Goal: Information Seeking & Learning: Learn about a topic

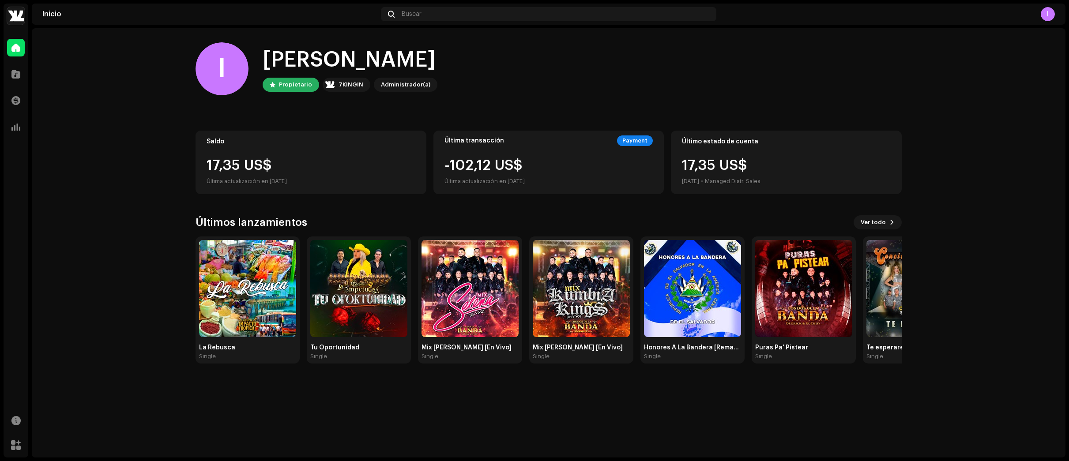
click at [515, 166] on div "-102,12 US$ Última actualización en [DATE]" at bounding box center [485, 172] width 80 height 28
click at [328, 167] on div "17,35 US$" at bounding box center [311, 165] width 209 height 14
click at [887, 226] on button "Ver todo" at bounding box center [878, 222] width 48 height 14
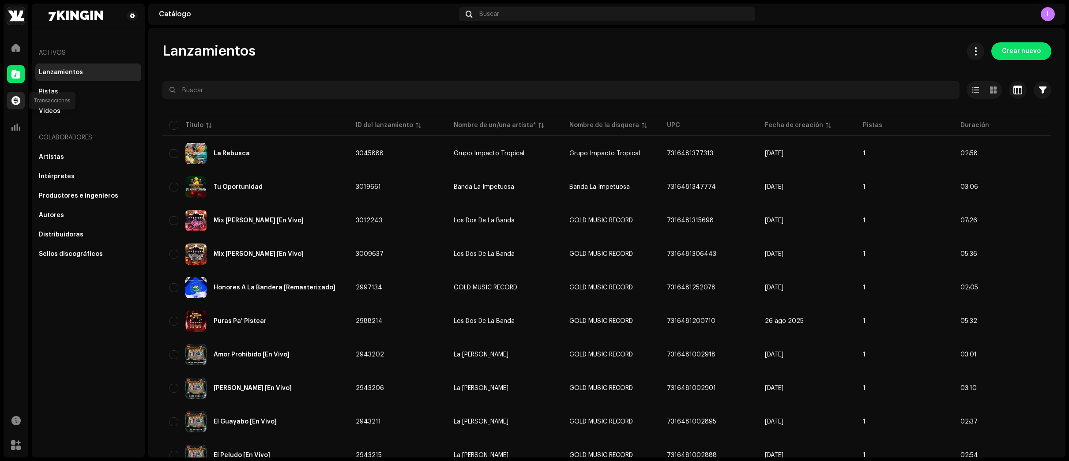
click at [24, 101] on div at bounding box center [16, 101] width 18 height 18
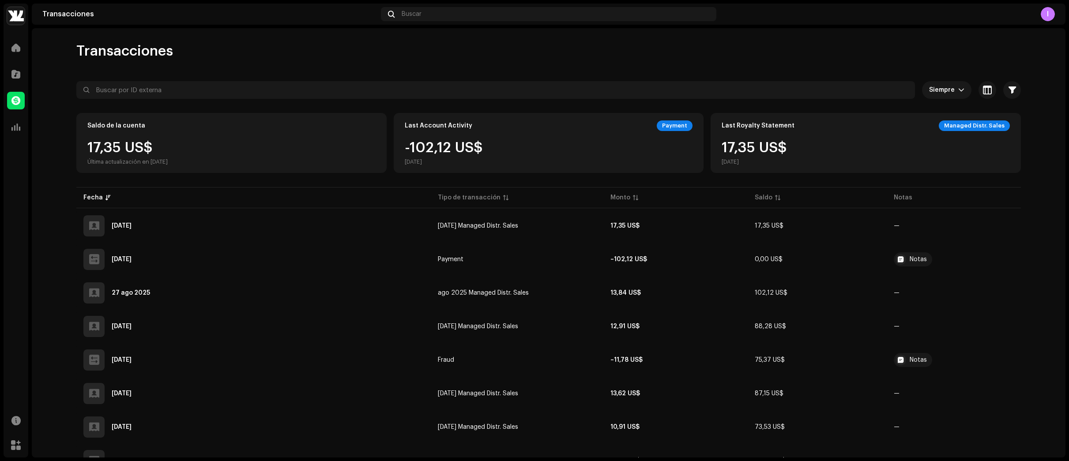
click at [482, 151] on div "-102,12 US$ [DATE]" at bounding box center [549, 153] width 288 height 25
click at [854, 139] on div "Last Royalty Statement Managed Distr. Sales 17,35 US$ [DATE]" at bounding box center [866, 143] width 310 height 60
click at [15, 44] on span at bounding box center [15, 47] width 9 height 7
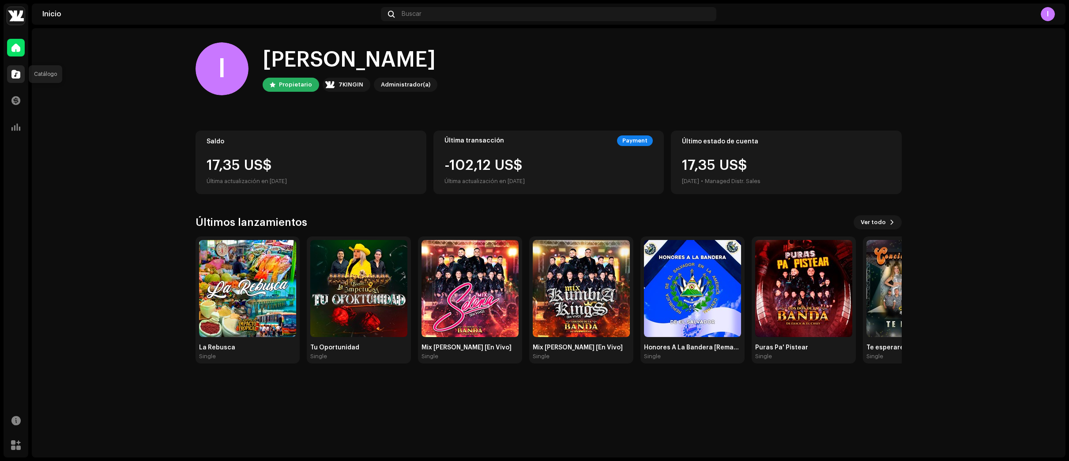
click at [19, 74] on span at bounding box center [15, 74] width 9 height 7
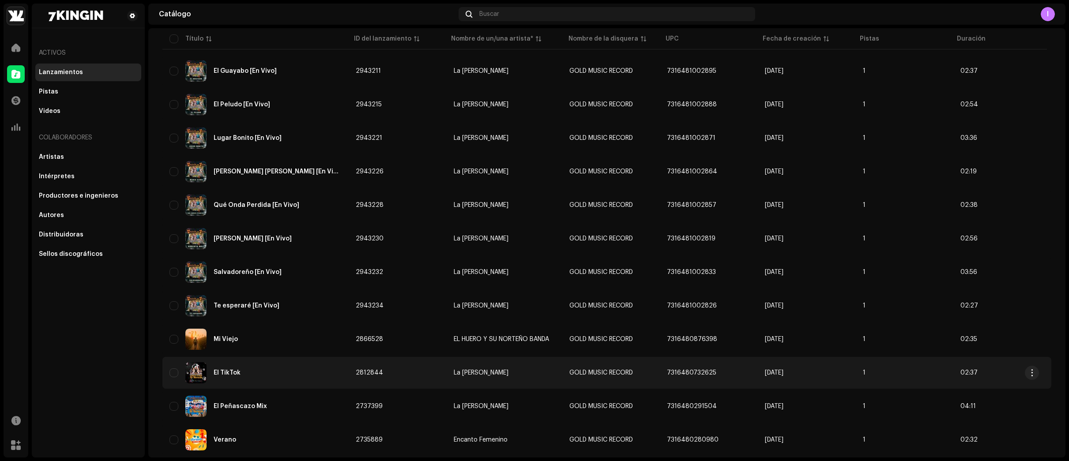
scroll to position [509, 0]
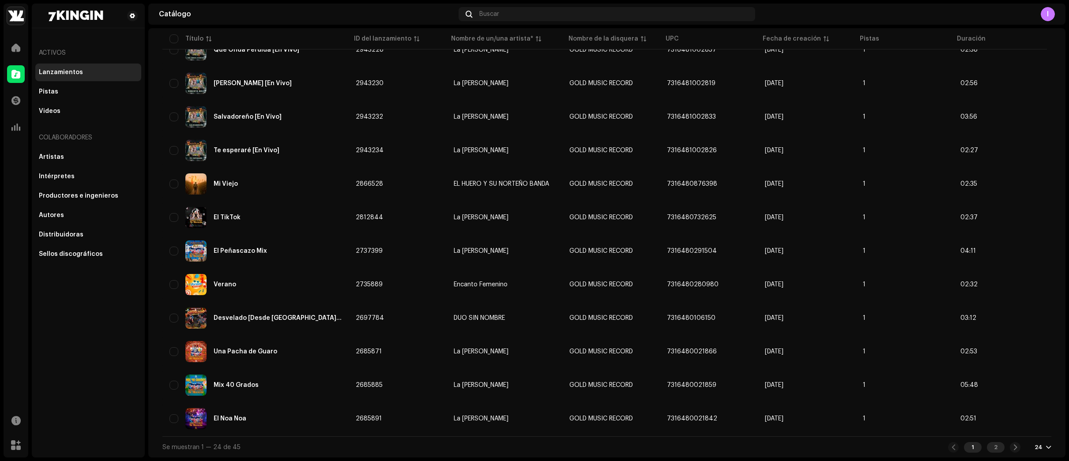
click at [992, 451] on div "2" at bounding box center [996, 447] width 18 height 11
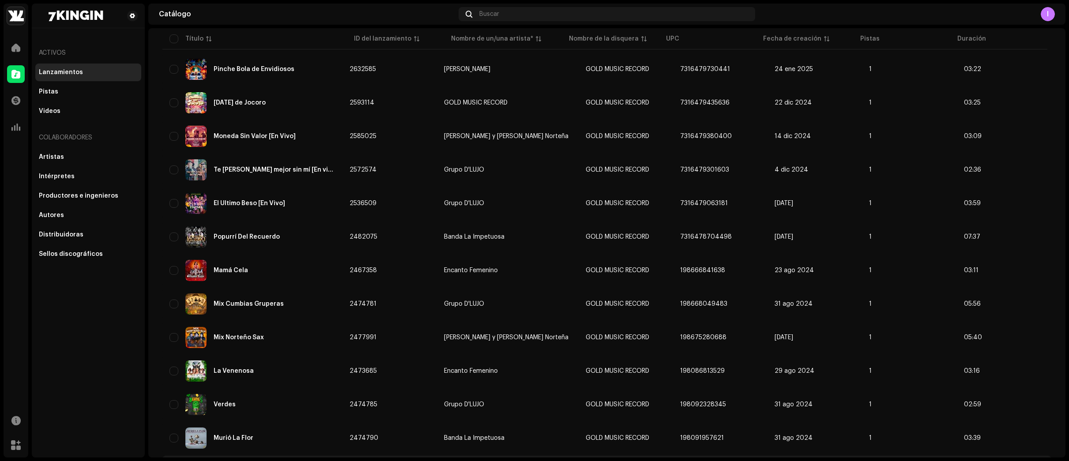
scroll to position [408, 0]
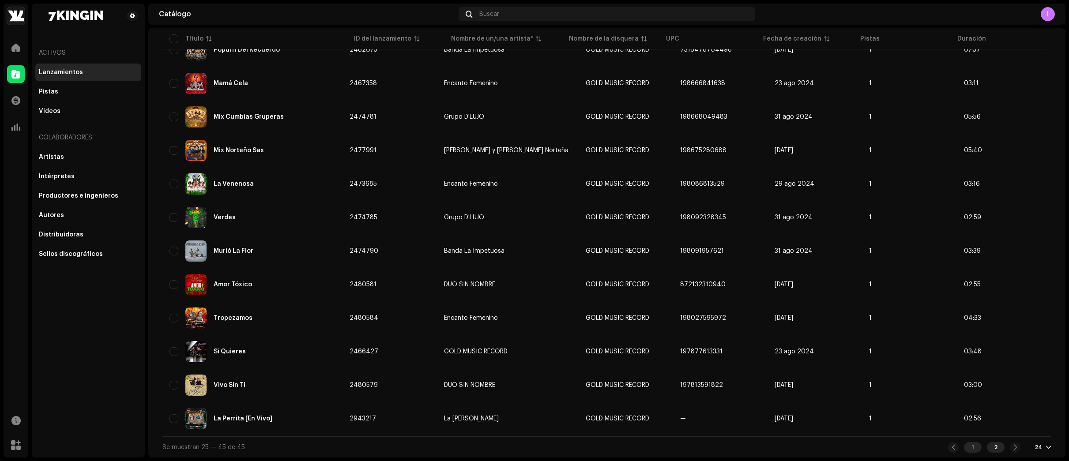
click at [967, 449] on div "1" at bounding box center [973, 447] width 18 height 11
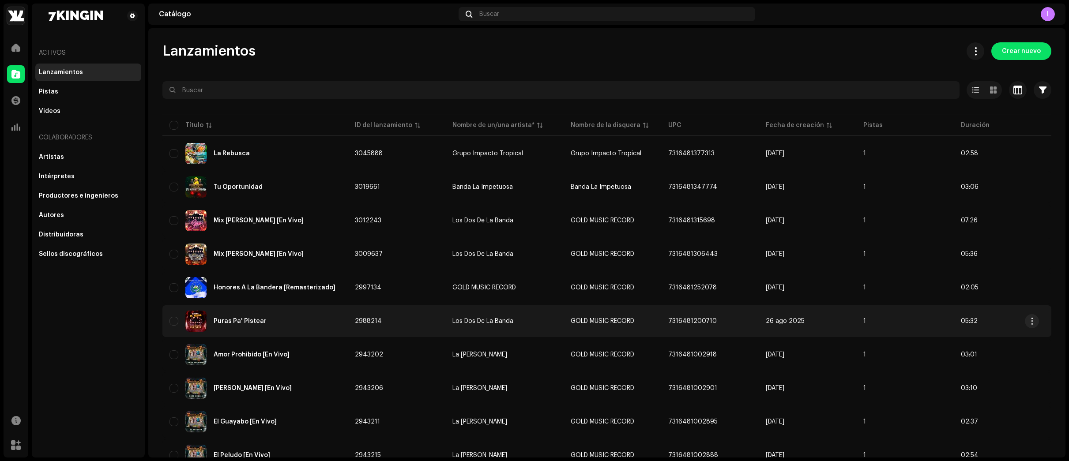
scroll to position [44, 0]
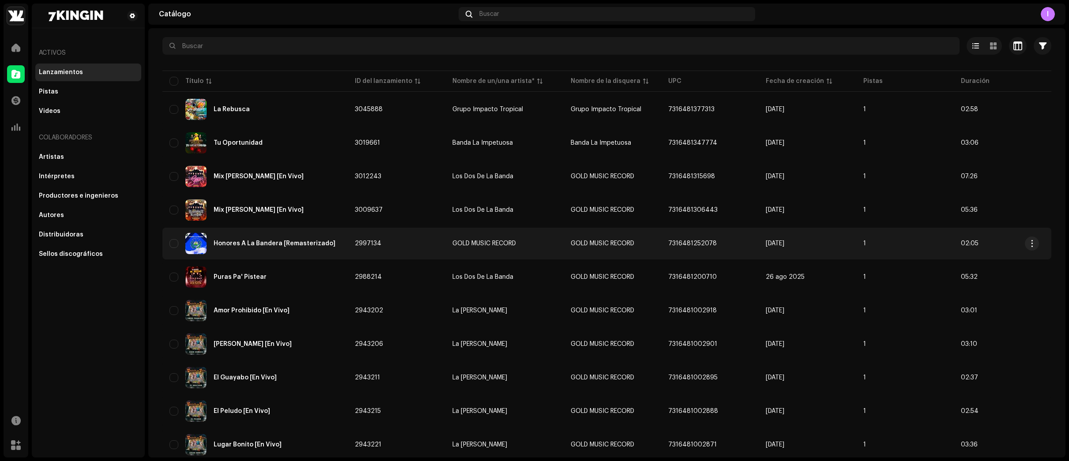
click at [426, 248] on td "2997134" at bounding box center [397, 244] width 98 height 32
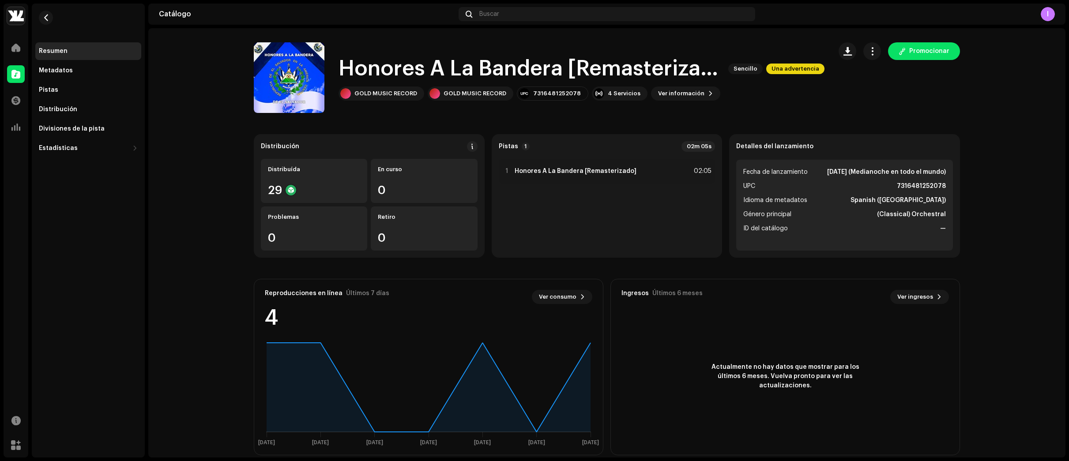
scroll to position [12, 0]
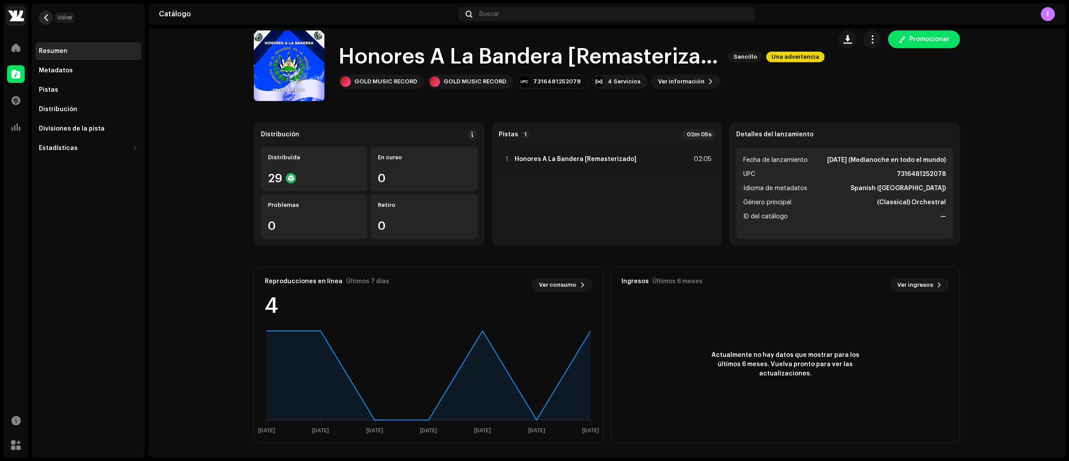
click at [45, 20] on span "button" at bounding box center [46, 17] width 7 height 7
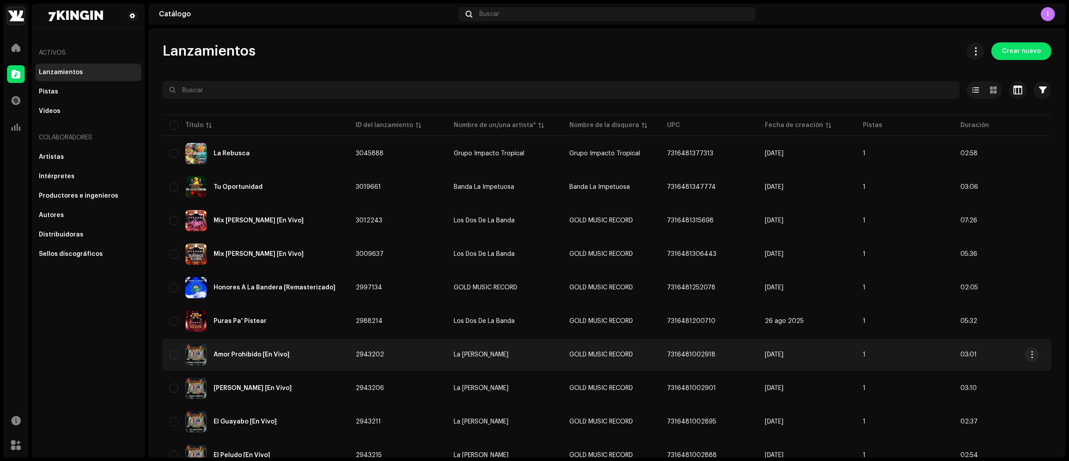
scroll to position [88, 0]
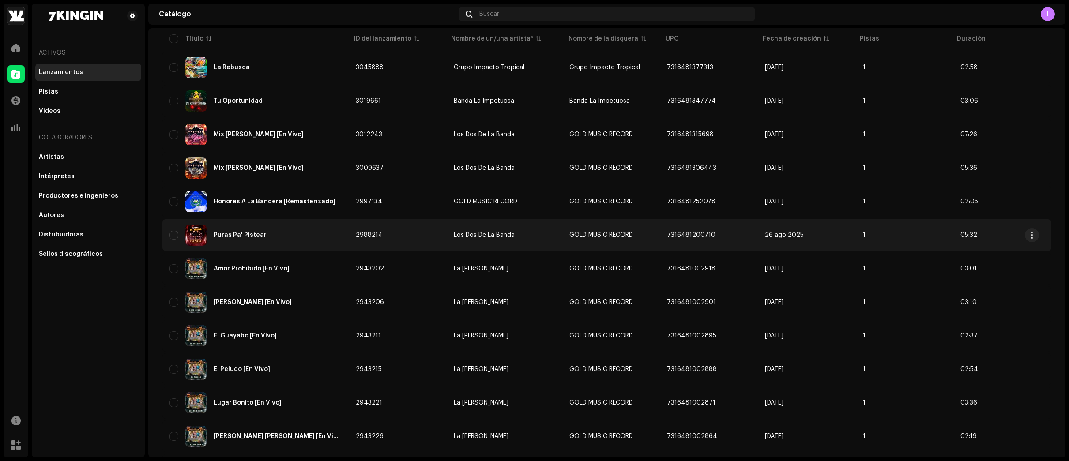
click at [320, 237] on div "Puras Pa' Pistear" at bounding box center [256, 235] width 172 height 21
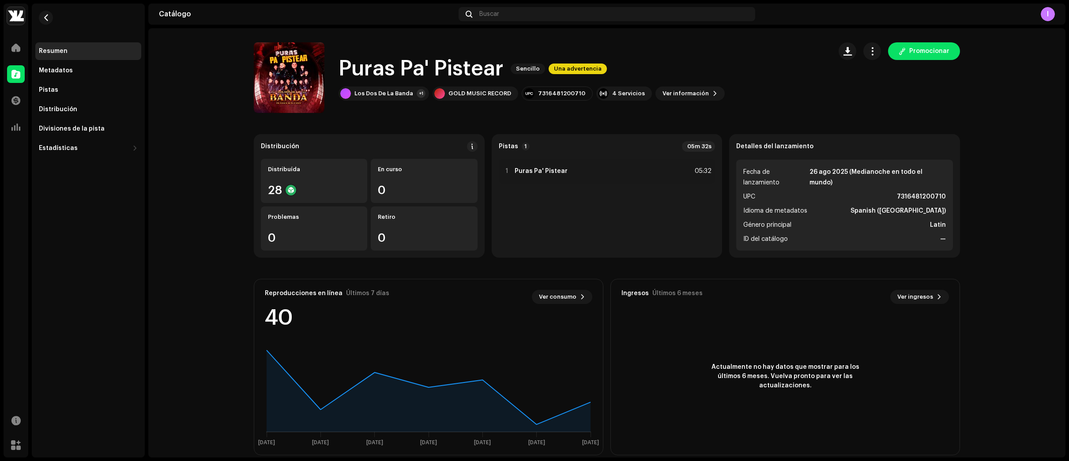
scroll to position [12, 0]
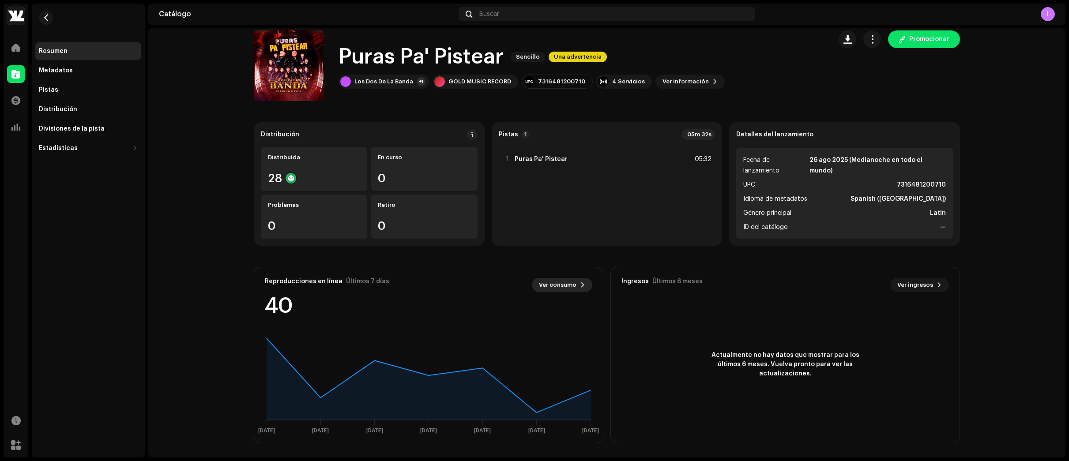
click at [570, 285] on span "Ver consumo" at bounding box center [558, 285] width 38 height 18
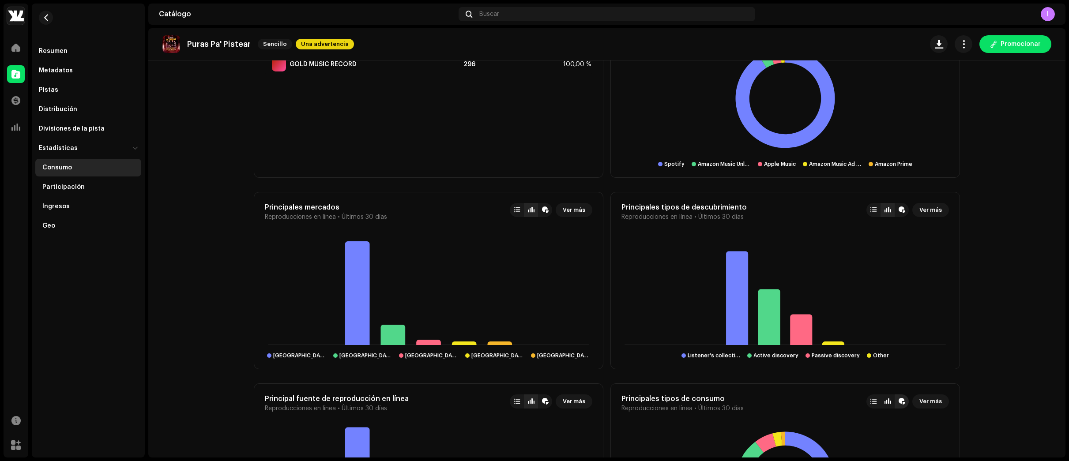
scroll to position [880, 0]
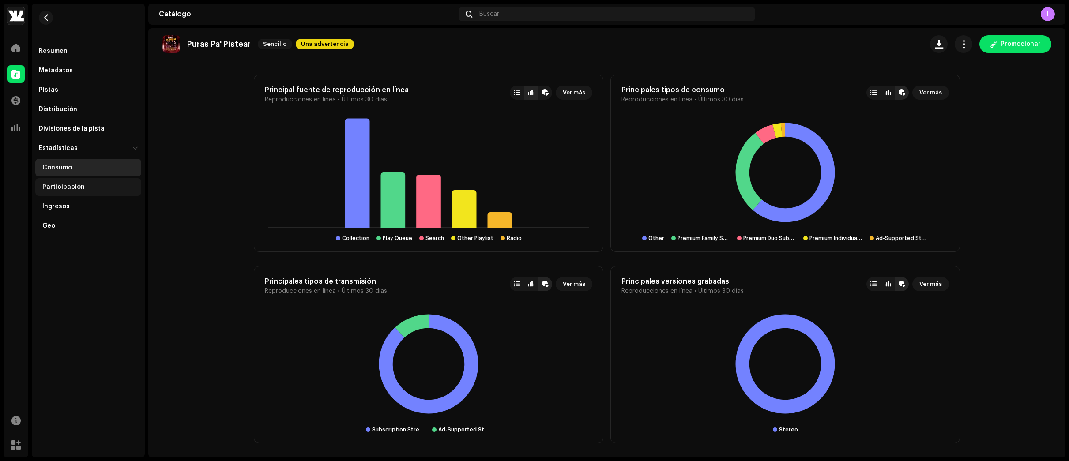
click at [96, 185] on div "Participación" at bounding box center [89, 187] width 95 height 7
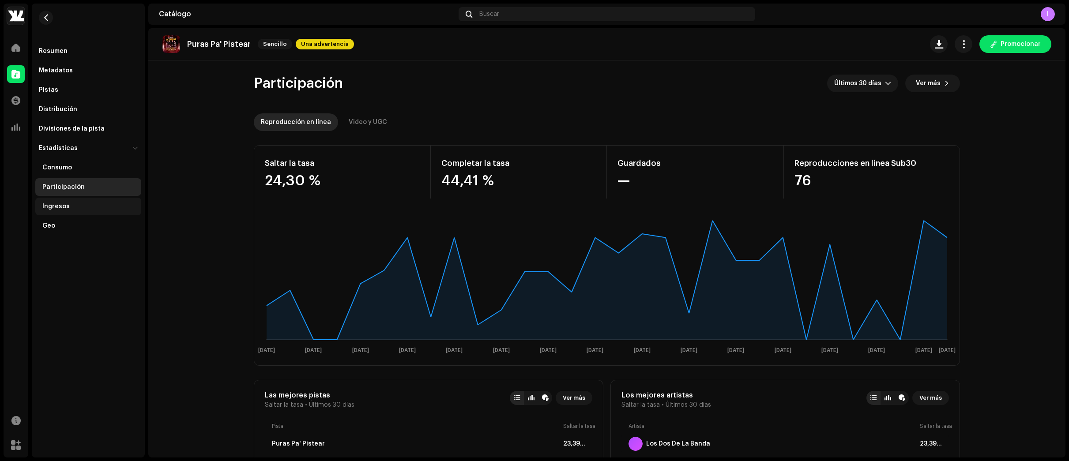
click at [56, 205] on div "Ingresos" at bounding box center [55, 206] width 27 height 7
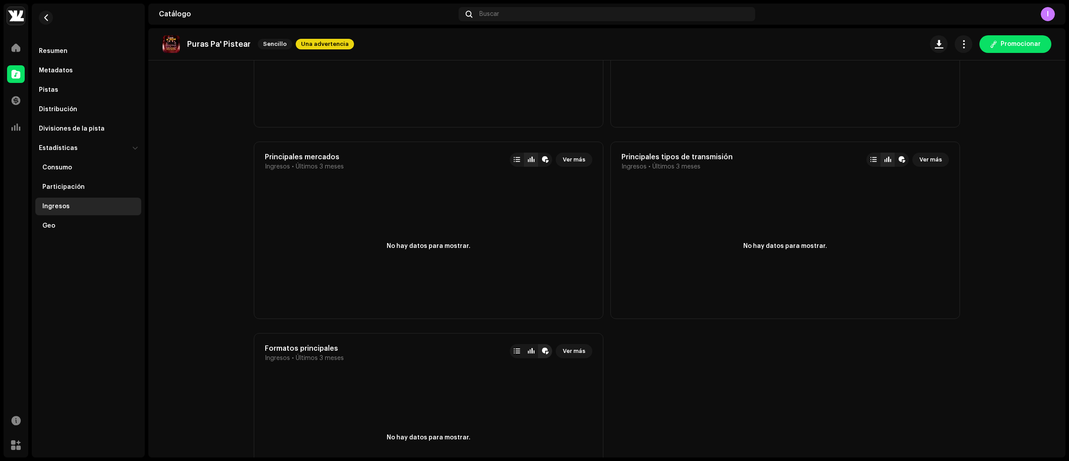
scroll to position [685, 0]
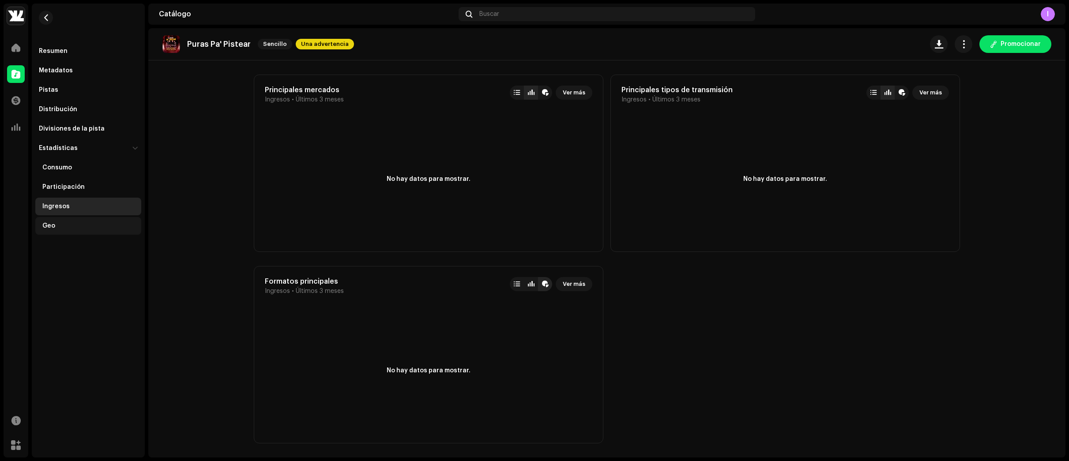
click at [60, 225] on div "Geo" at bounding box center [89, 225] width 95 height 7
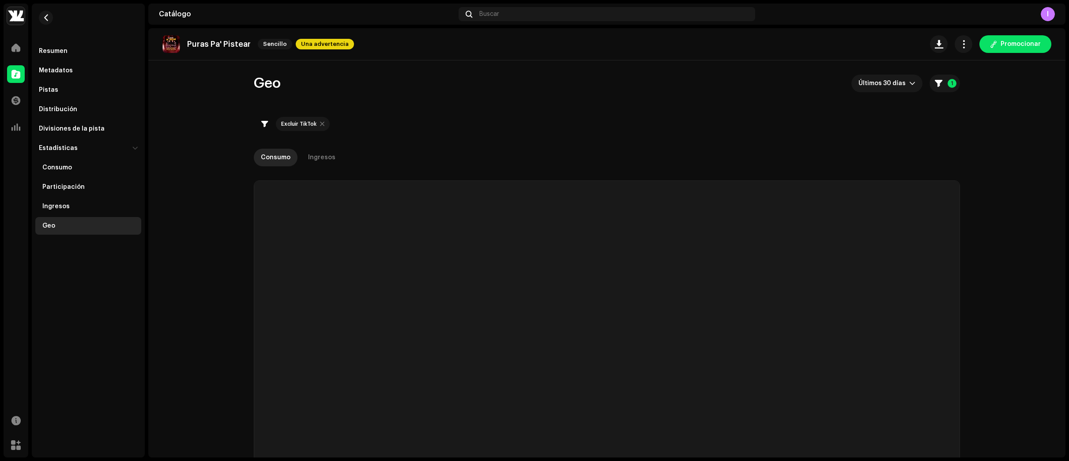
checkbox input "true"
click at [44, 17] on span "button" at bounding box center [46, 17] width 7 height 7
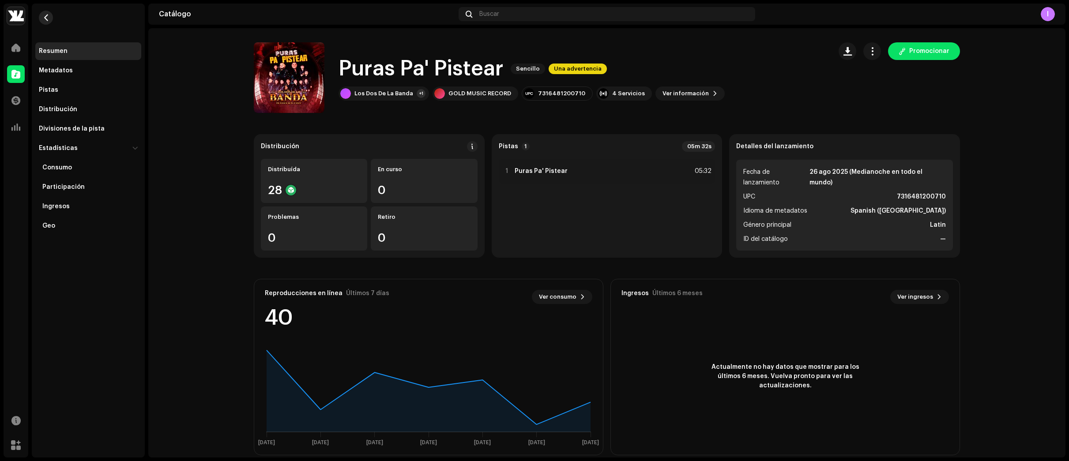
click at [40, 16] on button "button" at bounding box center [46, 18] width 14 height 14
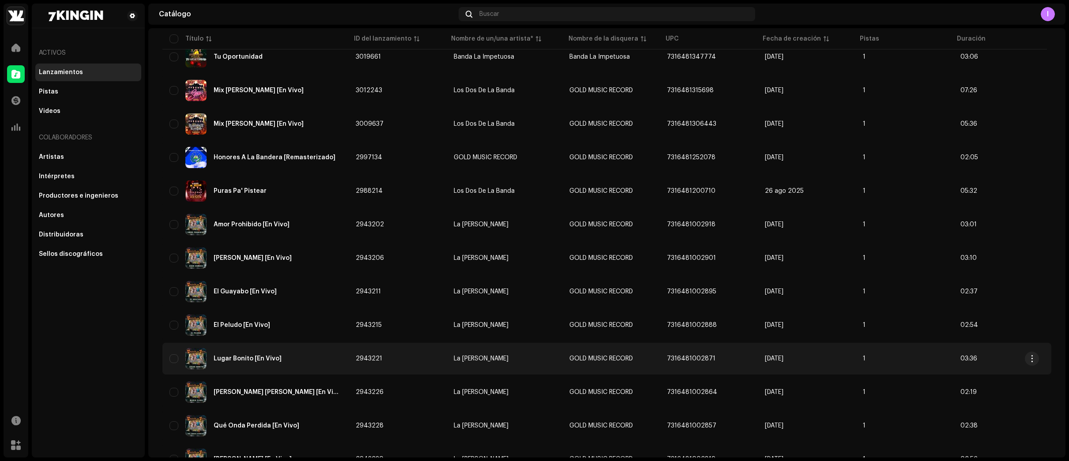
scroll to position [177, 0]
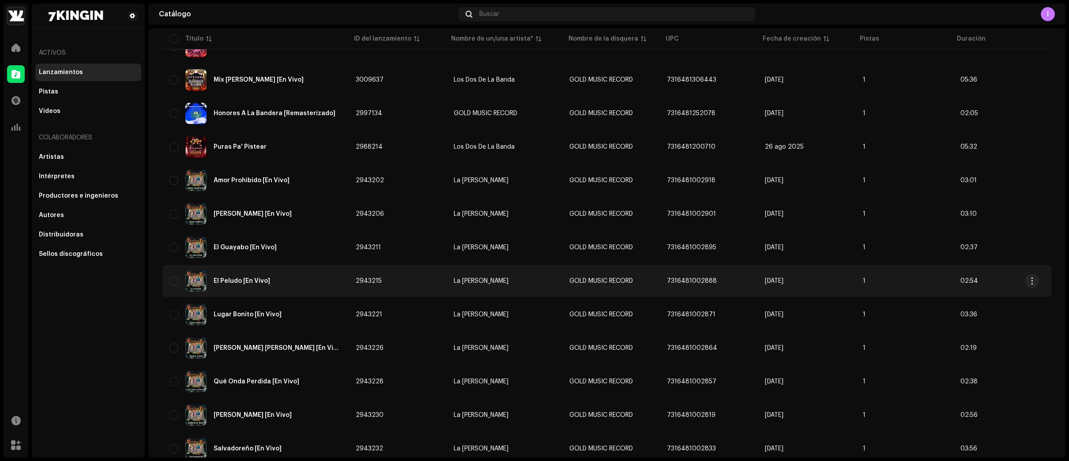
click at [284, 283] on div "El Peludo [En Vivo]" at bounding box center [256, 281] width 172 height 21
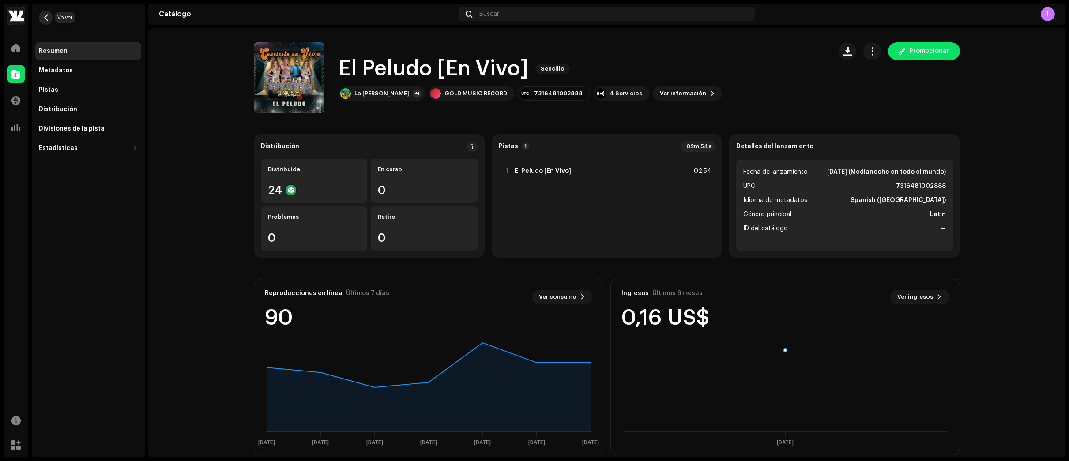
click at [46, 17] on span "button" at bounding box center [46, 17] width 7 height 7
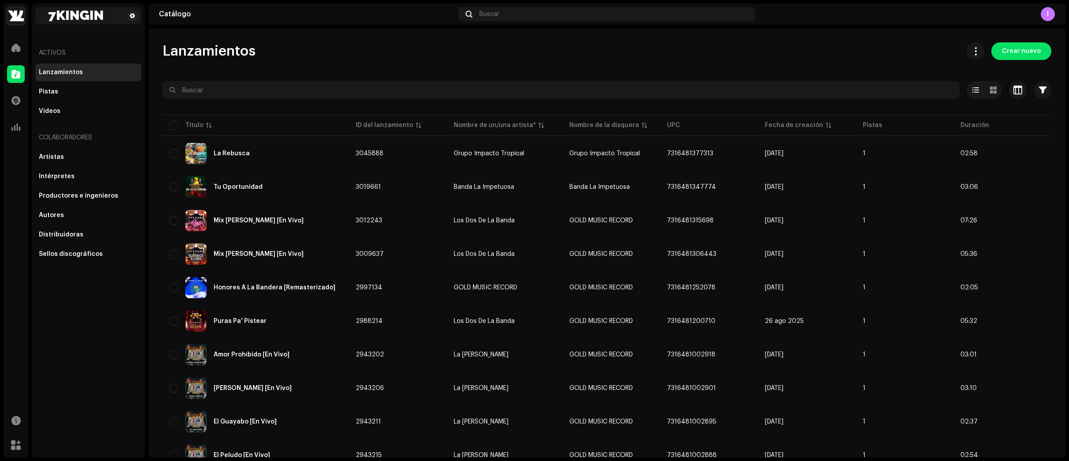
click at [68, 17] on img at bounding box center [76, 16] width 74 height 11
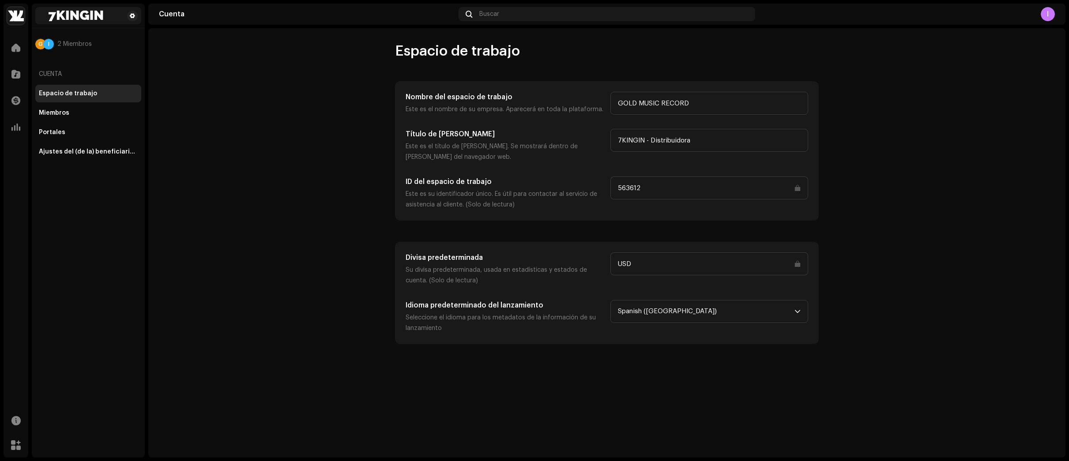
click at [63, 15] on img at bounding box center [76, 16] width 74 height 11
